Goal: Check status: Check status

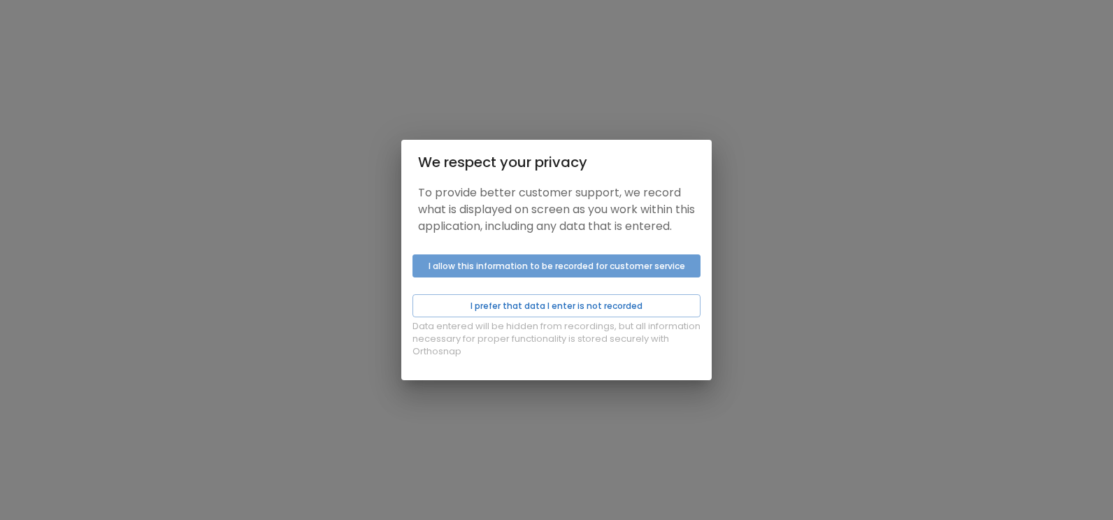
click at [538, 278] on button "I allow this information to be recorded for customer service" at bounding box center [557, 266] width 288 height 23
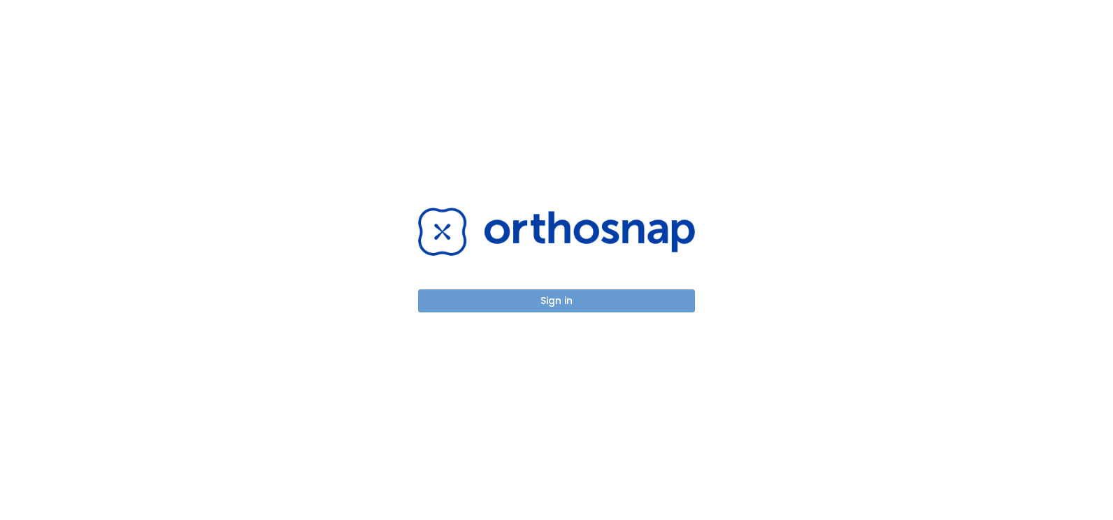
click at [550, 304] on button "Sign in" at bounding box center [556, 301] width 277 height 23
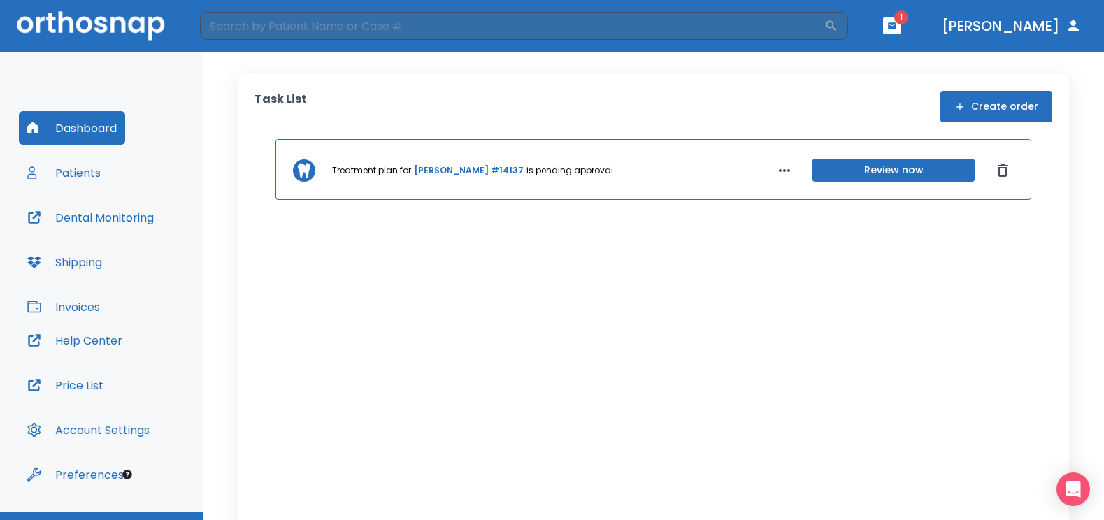
click at [908, 21] on span "1" at bounding box center [901, 17] width 14 height 14
click at [901, 27] on button "button" at bounding box center [892, 25] width 18 height 17
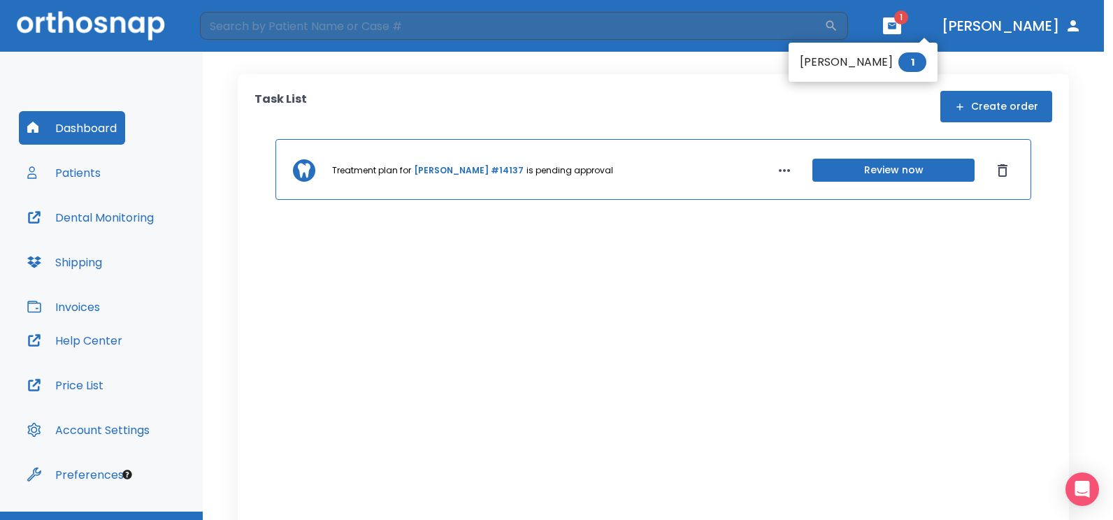
click at [857, 65] on li "Teresa Hinojosa 1" at bounding box center [863, 62] width 149 height 28
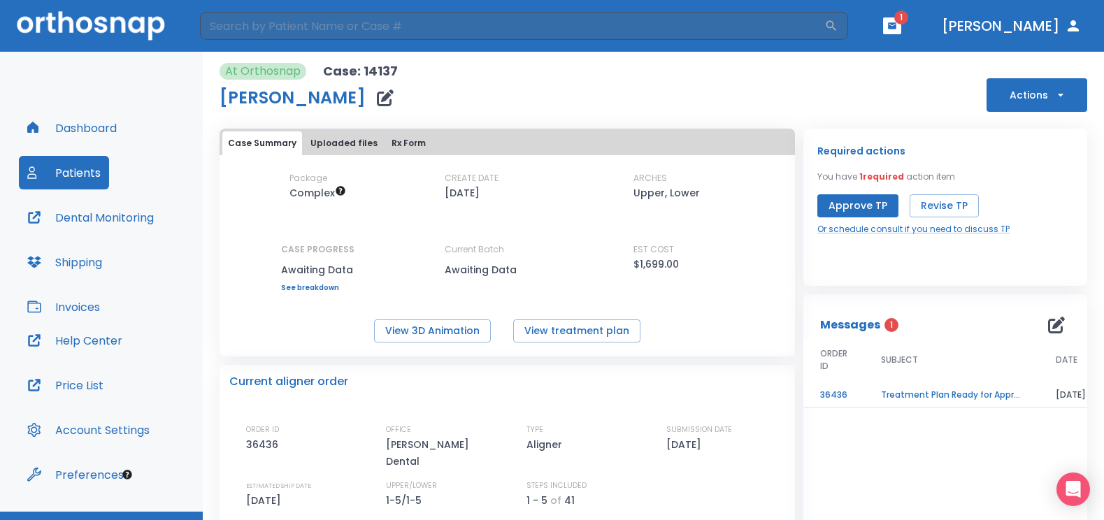
click at [884, 395] on td "Treatment Plan Ready for Approval!" at bounding box center [951, 395] width 175 height 24
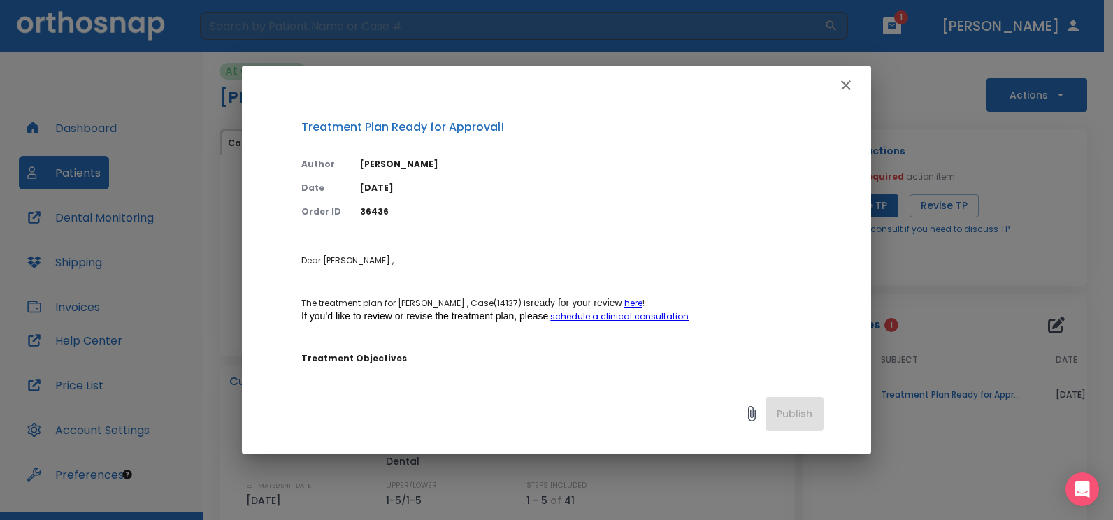
click at [884, 395] on div "Treatment Plan Ready for Approval! Author Yan Pogorelsky Date 09/08/25 Order ID…" at bounding box center [556, 260] width 1113 height 520
click at [843, 85] on icon "button" at bounding box center [846, 85] width 17 height 17
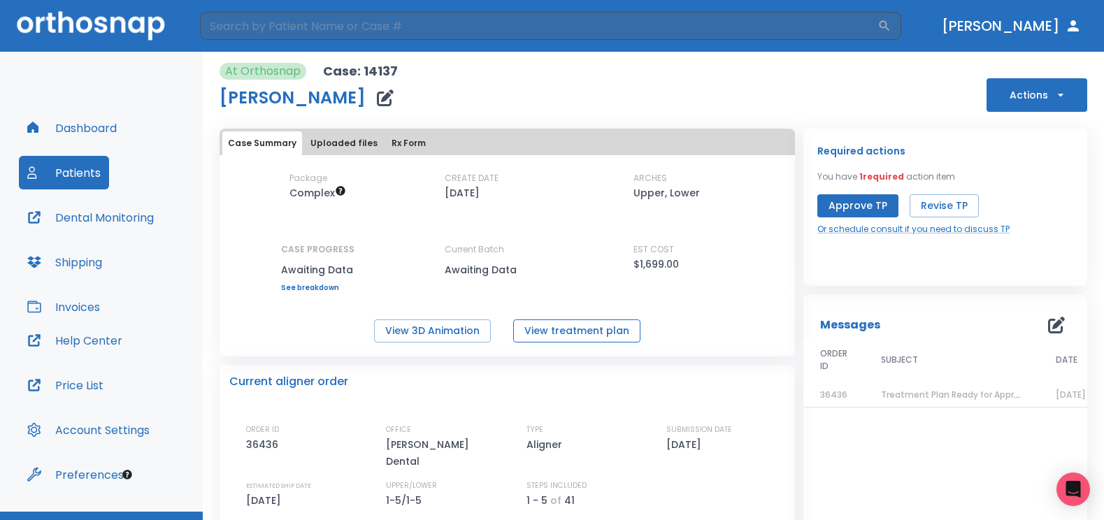
click at [530, 334] on button "View treatment plan" at bounding box center [576, 331] width 127 height 23
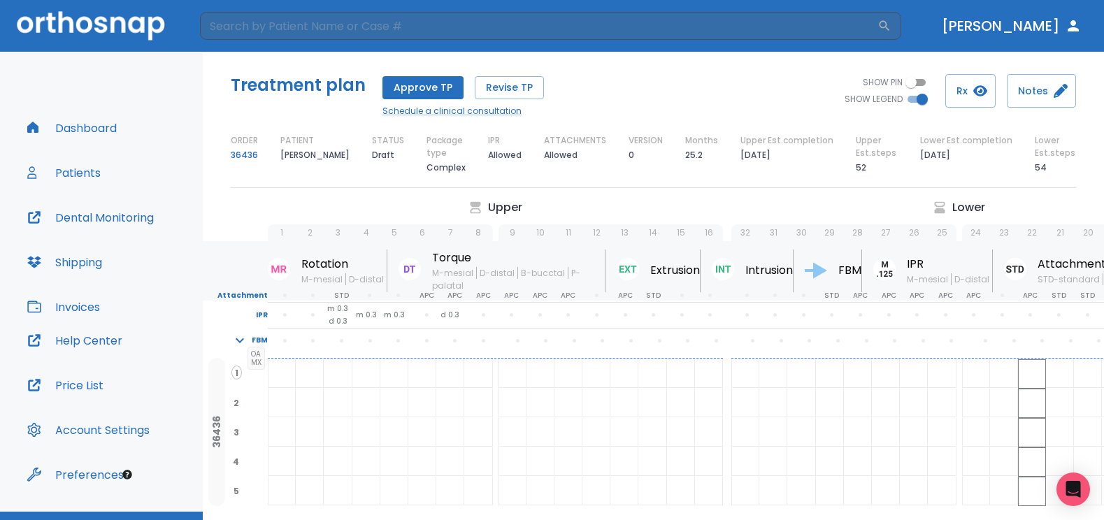
click at [94, 126] on button "Dashboard" at bounding box center [72, 128] width 106 height 34
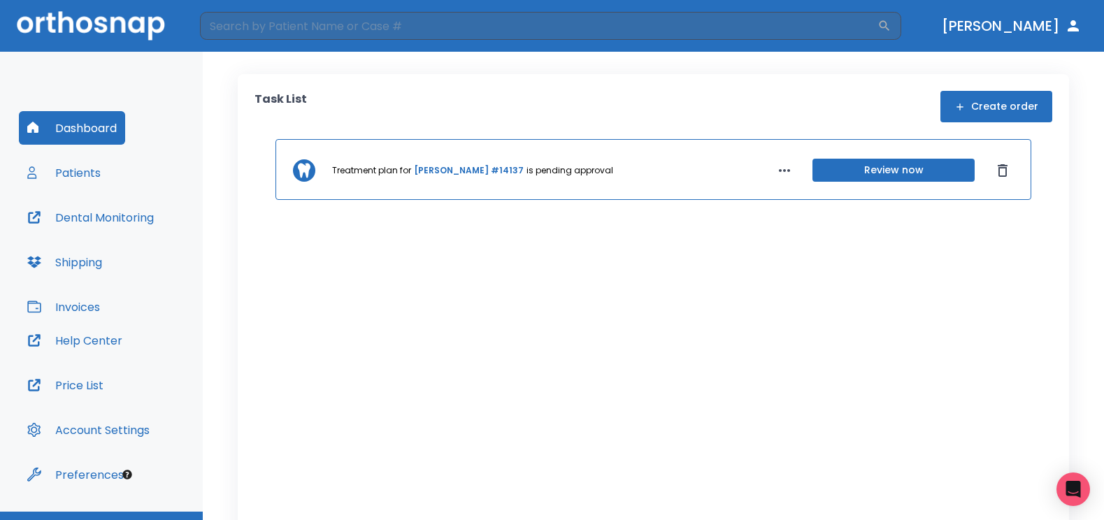
click at [52, 172] on button "Patients" at bounding box center [64, 173] width 90 height 34
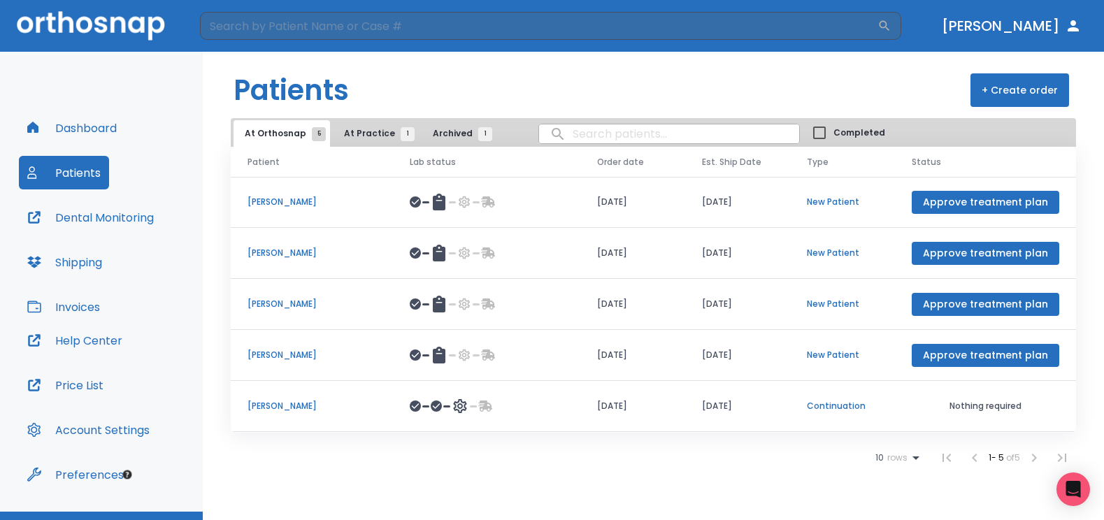
click at [273, 406] on p "[PERSON_NAME]" at bounding box center [312, 406] width 129 height 13
